Goal: Obtain resource: Download file/media

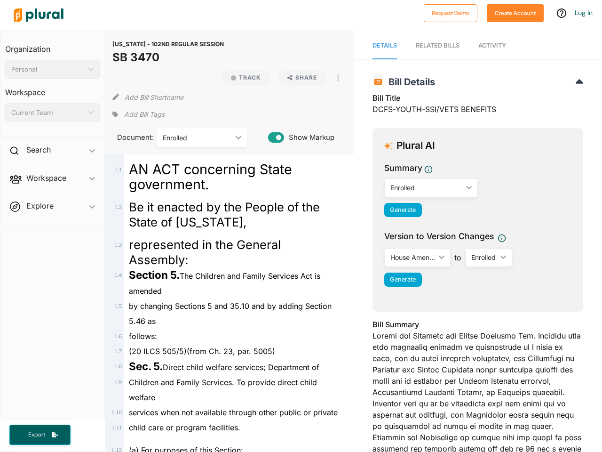
click at [52, 69] on div "Personal" at bounding box center [47, 69] width 73 height 10
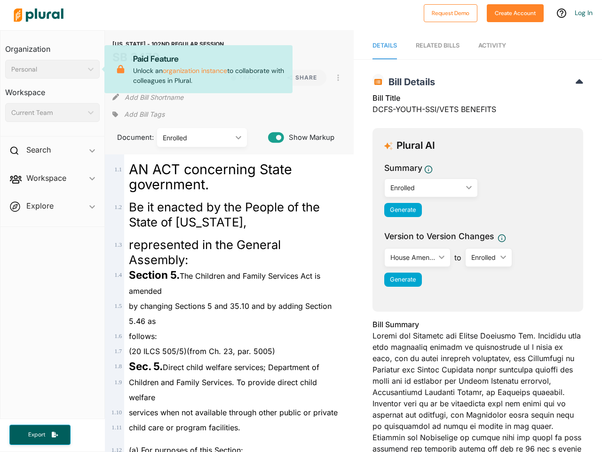
click at [52, 112] on div "Current Team" at bounding box center [47, 113] width 73 height 10
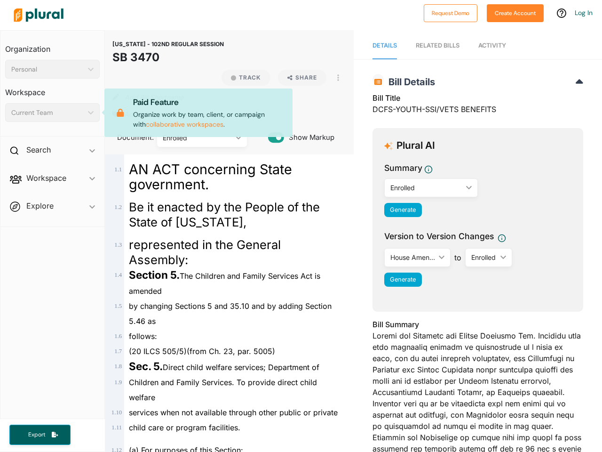
click at [52, 152] on div "Search ic_keyboard_arrow_down" at bounding box center [52, 151] width 104 height 25
click at [52, 189] on span "Workspace ic_keyboard_arrow_down Members Bills Tags Saved Searches Activity" at bounding box center [52, 201] width 104 height 25
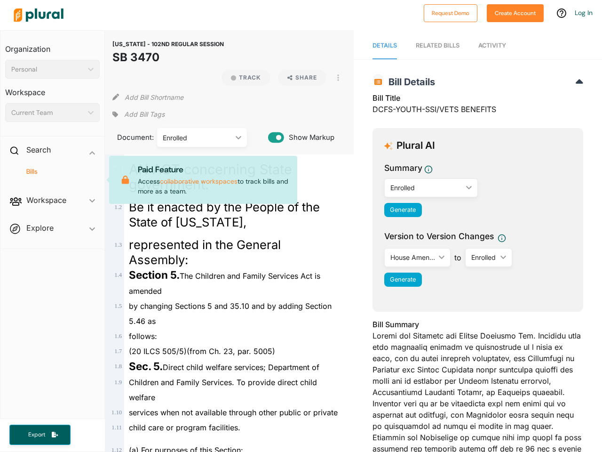
click at [52, 180] on div "Bills" at bounding box center [52, 176] width 104 height 22
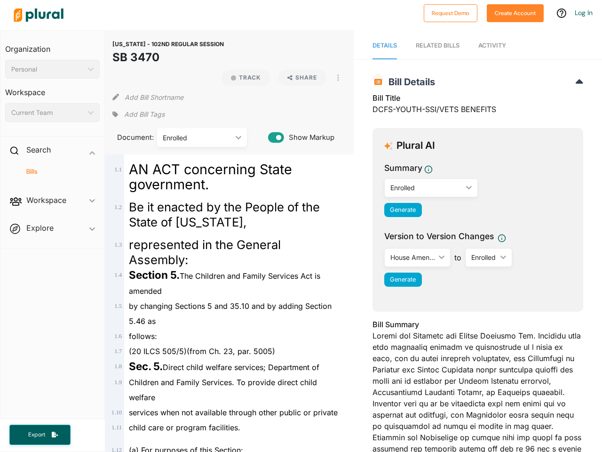
click at [52, 208] on span "Workspace ic_keyboard_arrow_down Members Bills Tags Saved Searches Activity Pai…" at bounding box center [52, 201] width 104 height 25
click at [52, 208] on span "Workspace ic_keyboard_arrow_down Members Bills Tags Saved Searches Activity" at bounding box center [52, 201] width 104 height 25
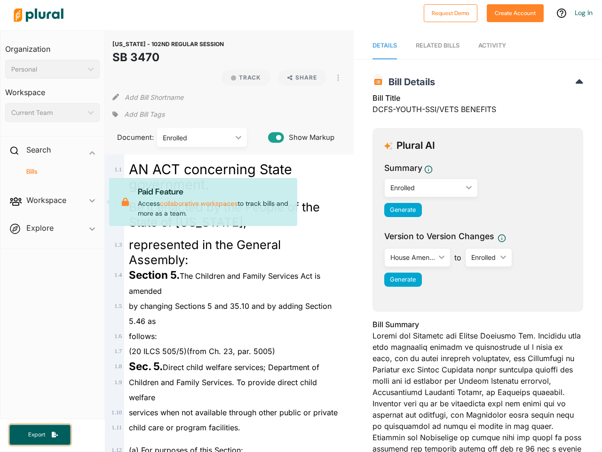
click at [40, 434] on span "Export" at bounding box center [37, 435] width 30 height 8
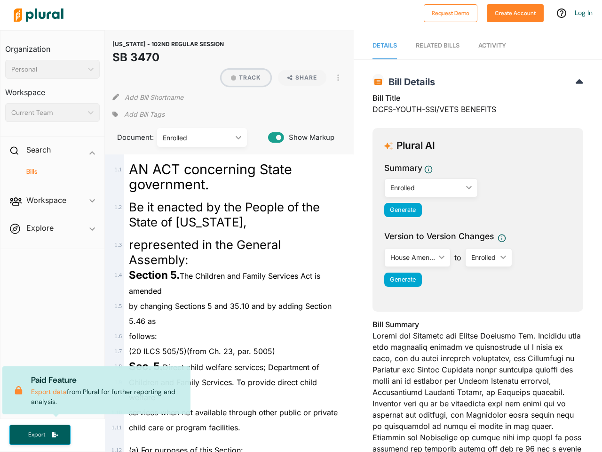
click at [242, 78] on button "Track" at bounding box center [246, 78] width 49 height 16
click at [130, 52] on icon at bounding box center [120, 47] width 17 height 8
